Goal: Transaction & Acquisition: Obtain resource

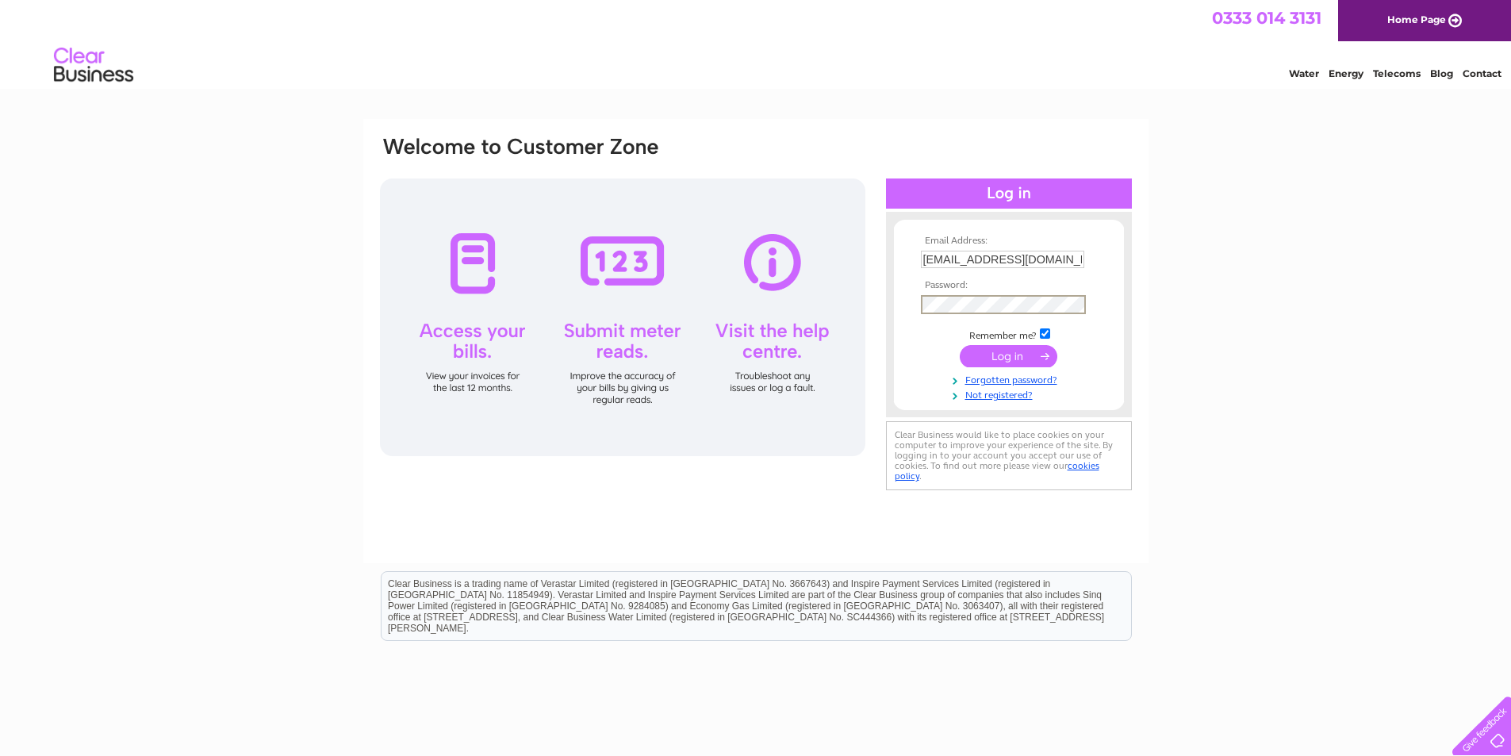
click at [960, 345] on input "submit" at bounding box center [1009, 356] width 98 height 22
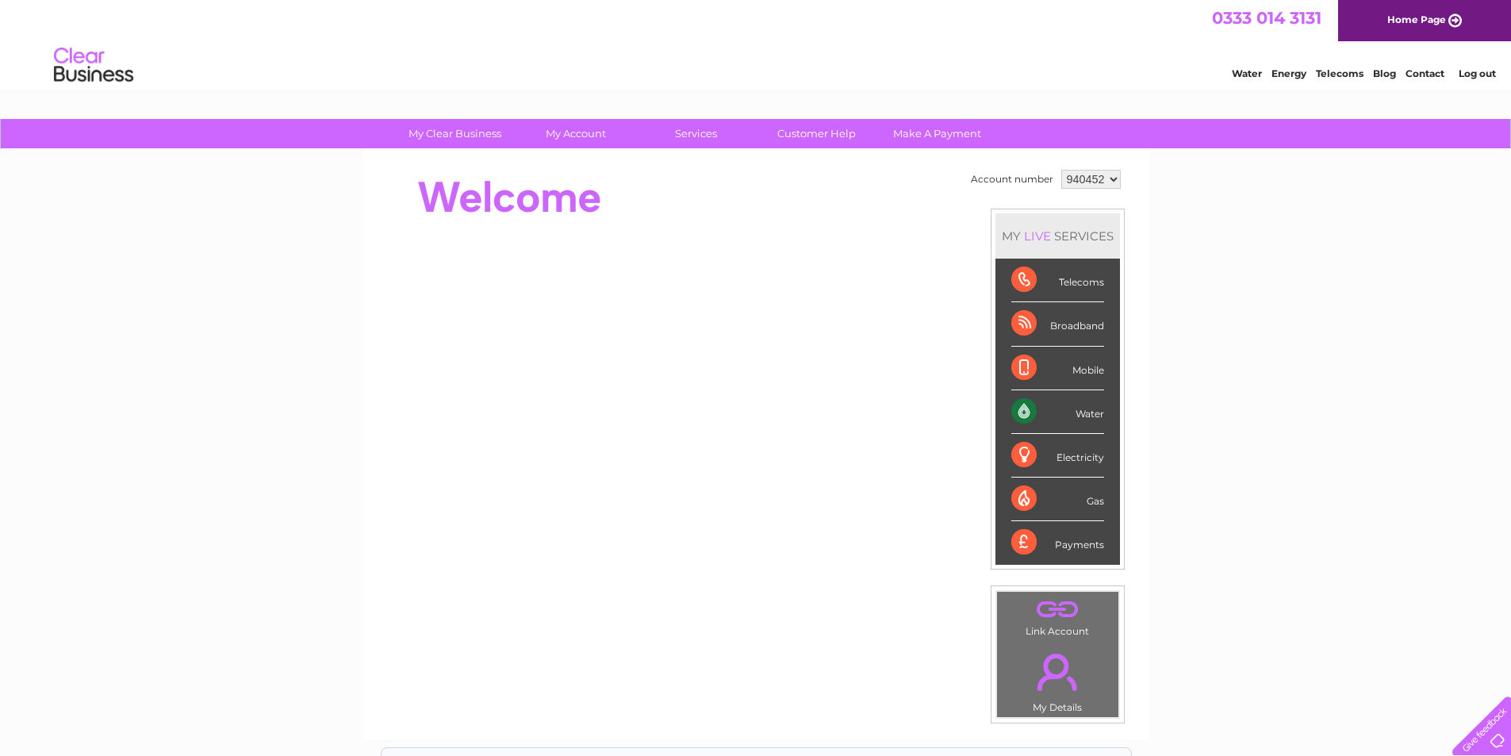
click at [1086, 418] on div "Water" at bounding box center [1057, 412] width 93 height 44
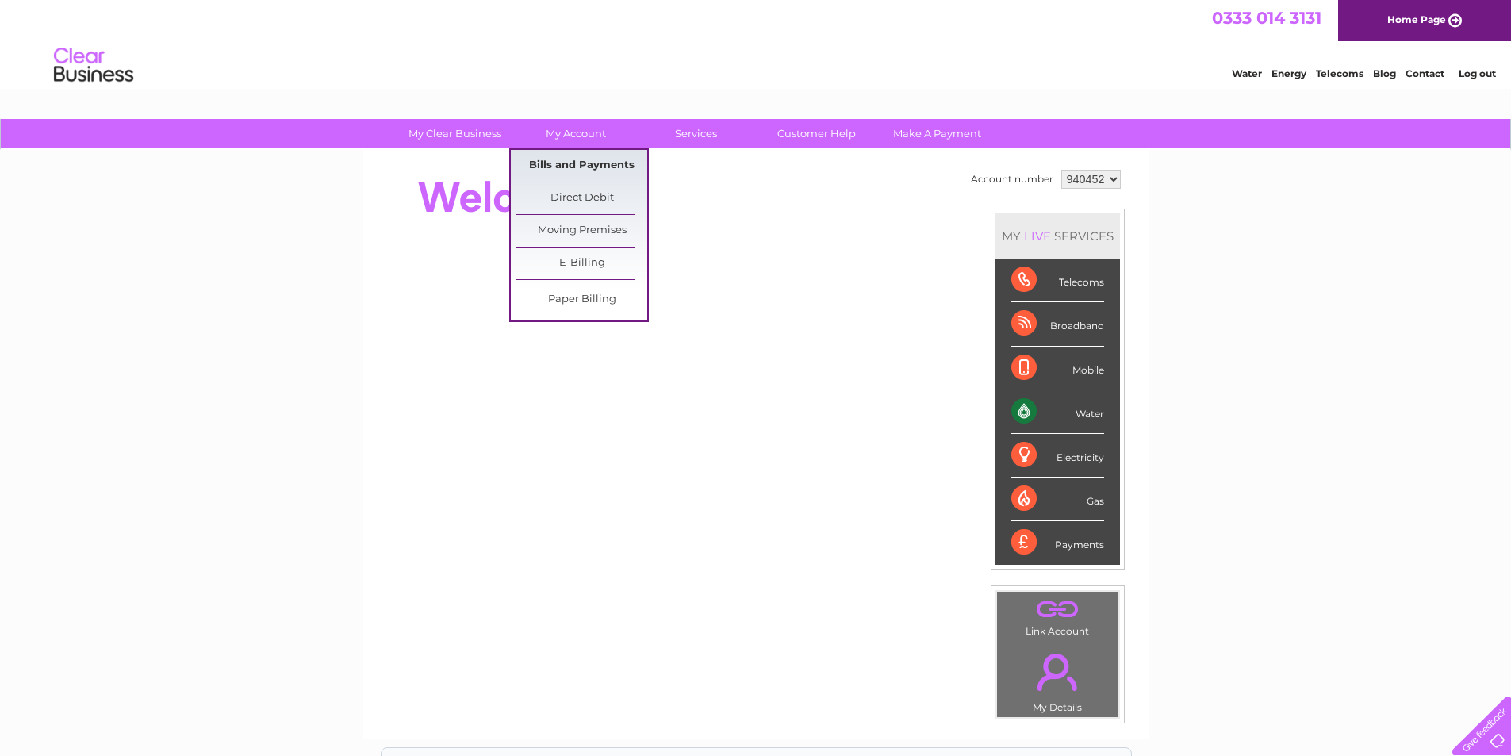
click at [591, 160] on link "Bills and Payments" at bounding box center [581, 166] width 131 height 32
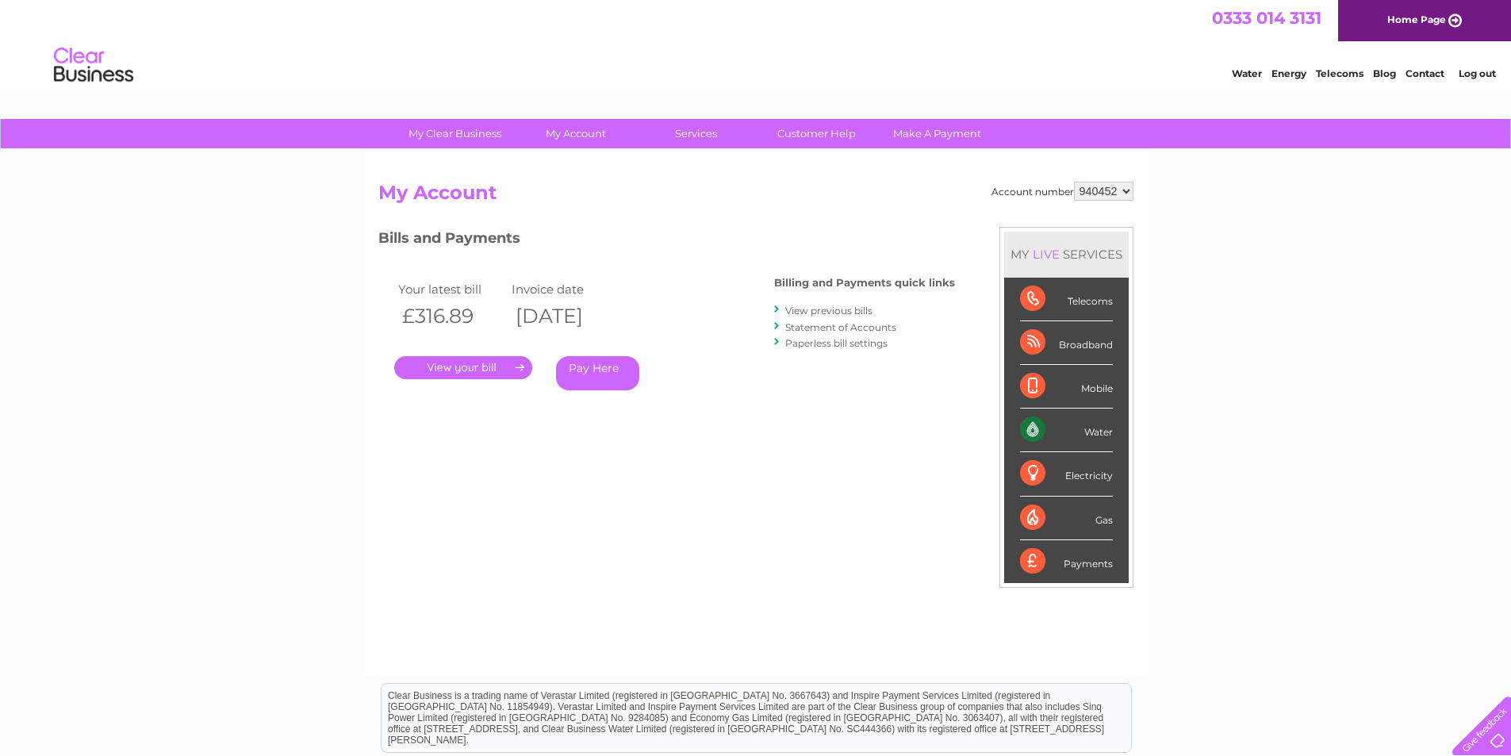
click at [482, 366] on link "." at bounding box center [463, 367] width 138 height 23
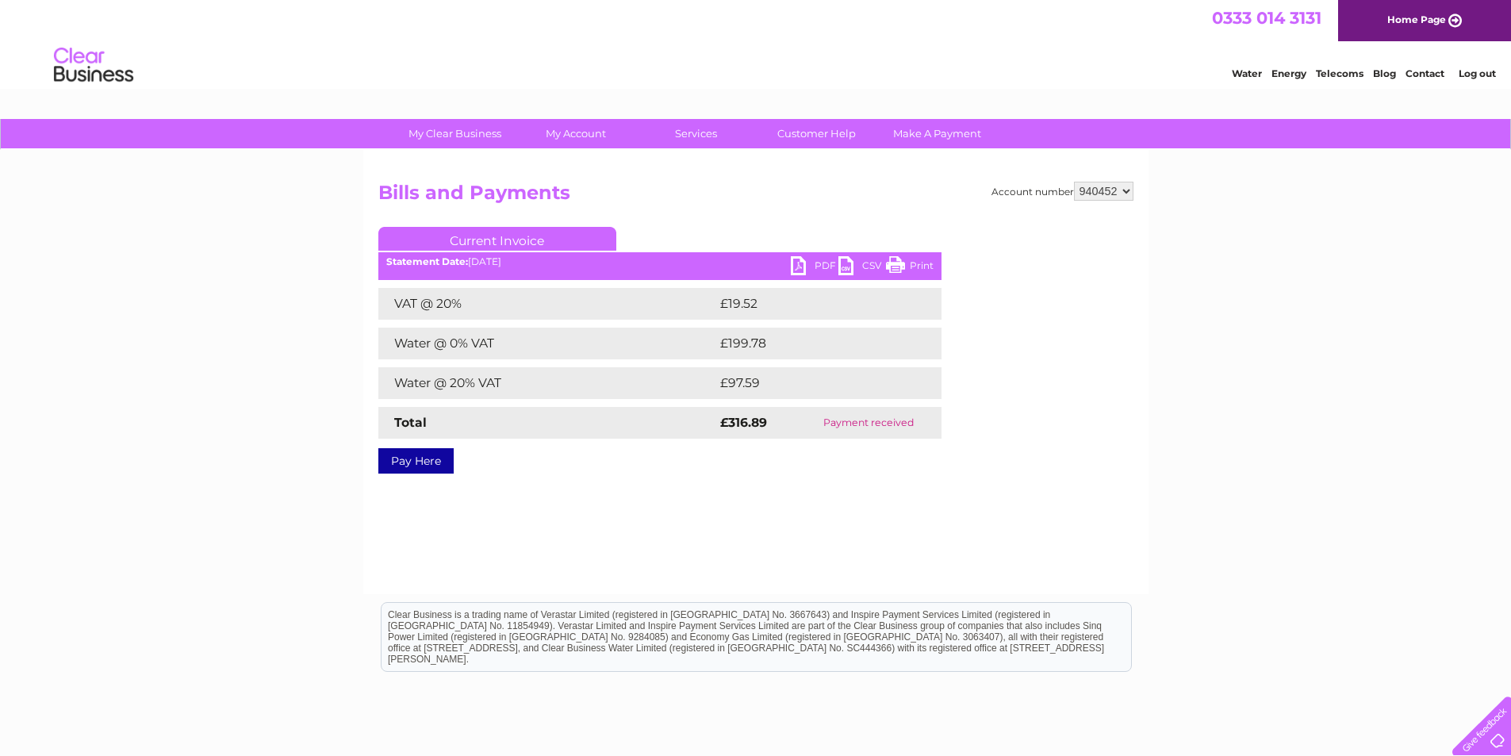
click at [823, 262] on link "PDF" at bounding box center [815, 267] width 48 height 23
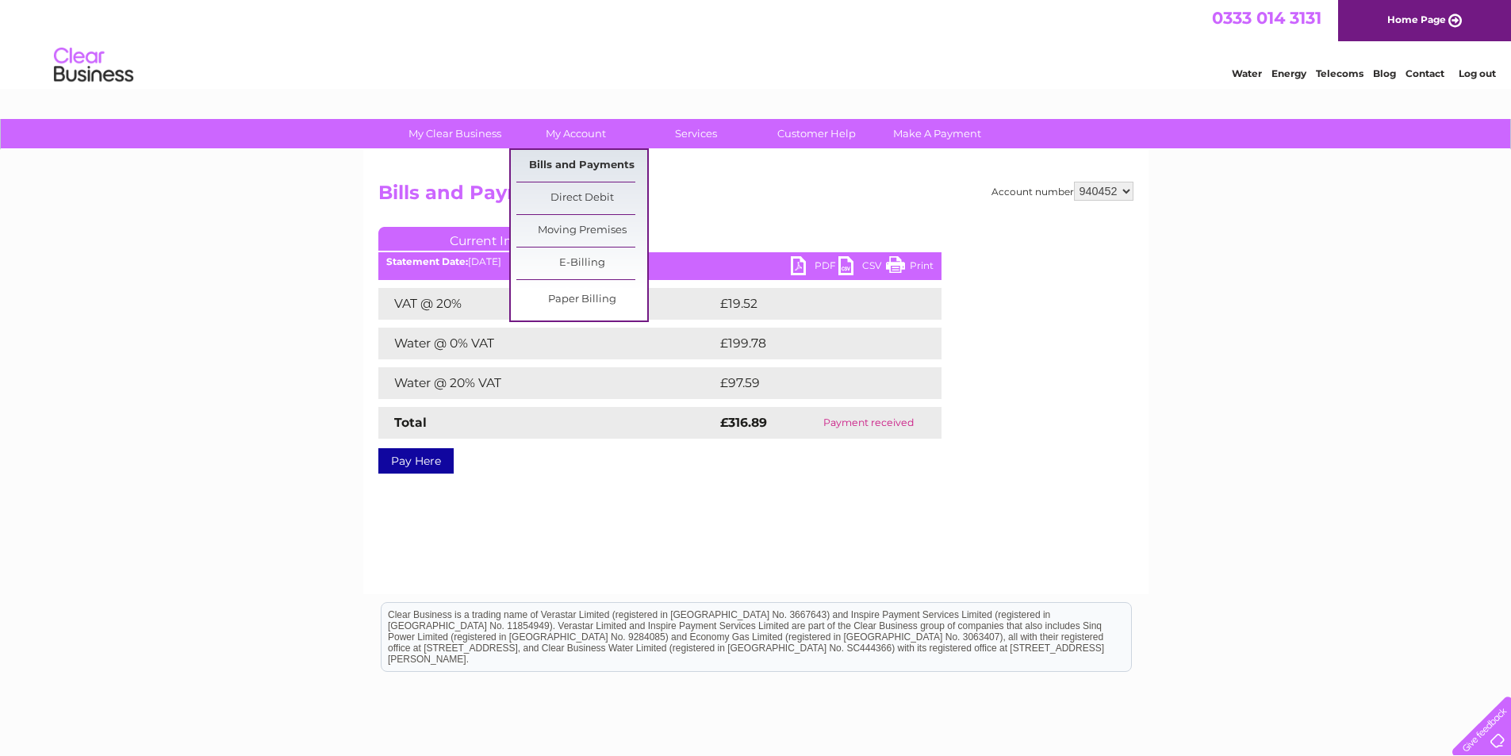
click at [592, 160] on link "Bills and Payments" at bounding box center [581, 166] width 131 height 32
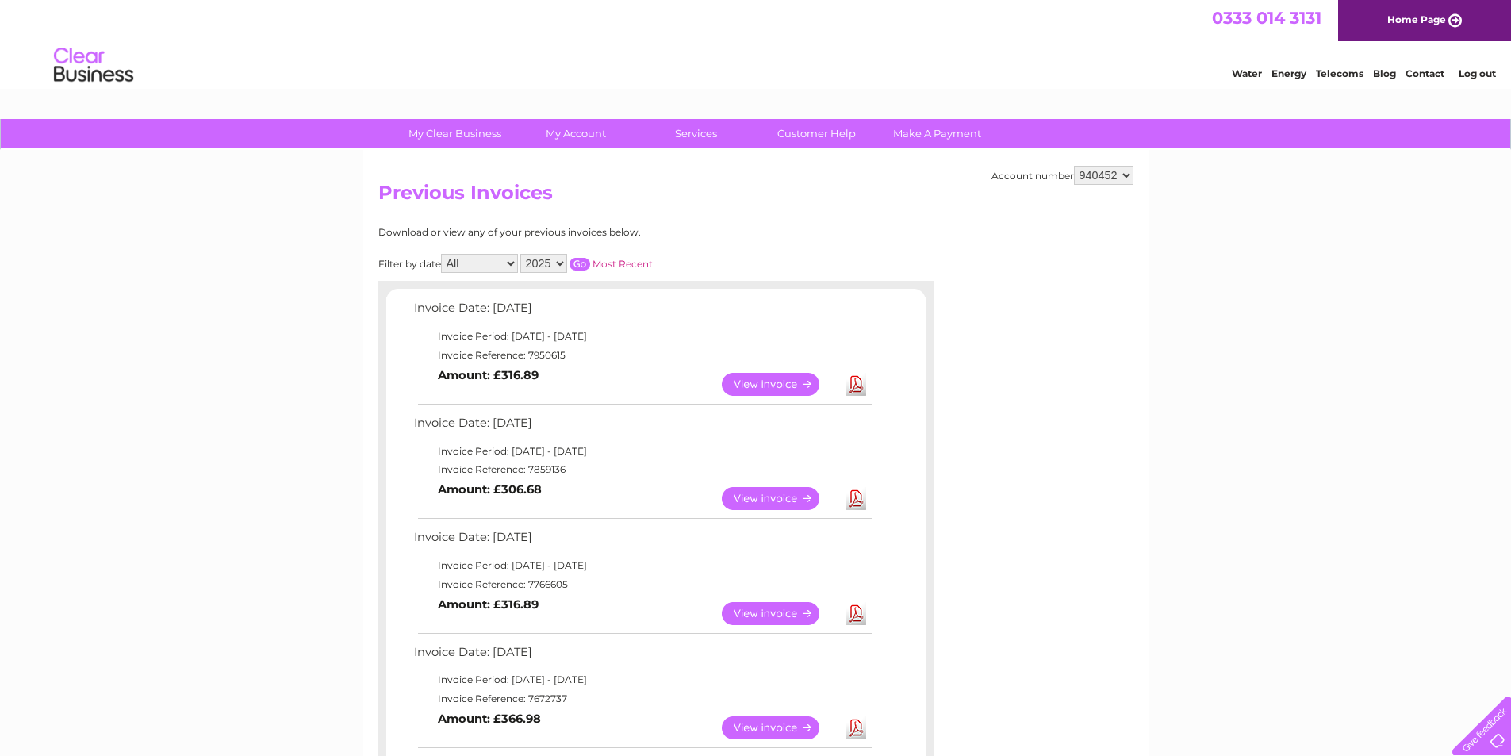
click at [856, 500] on link "Download" at bounding box center [856, 498] width 20 height 23
click at [857, 619] on link "Download" at bounding box center [856, 613] width 20 height 23
click at [1473, 74] on link "Log out" at bounding box center [1476, 73] width 37 height 12
